Goal: Navigation & Orientation: Understand site structure

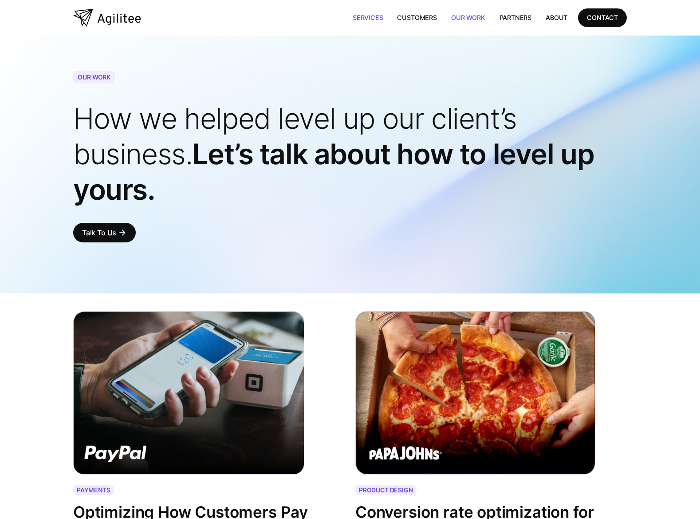
click at [375, 23] on link "Services" at bounding box center [368, 17] width 45 height 18
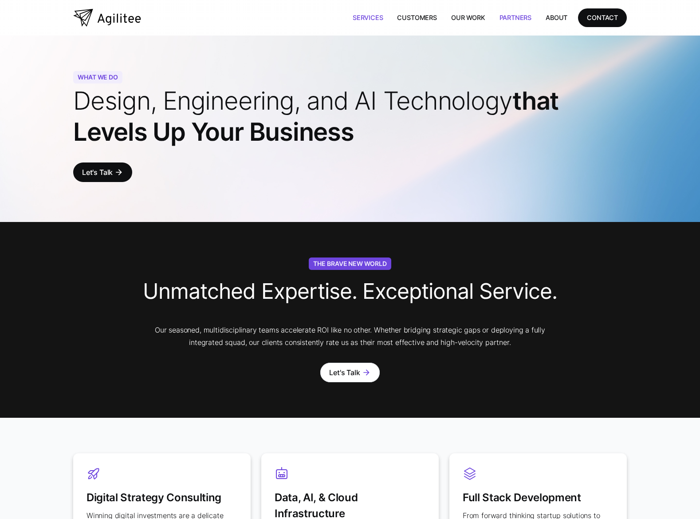
click at [528, 16] on link "Partners" at bounding box center [515, 17] width 47 height 18
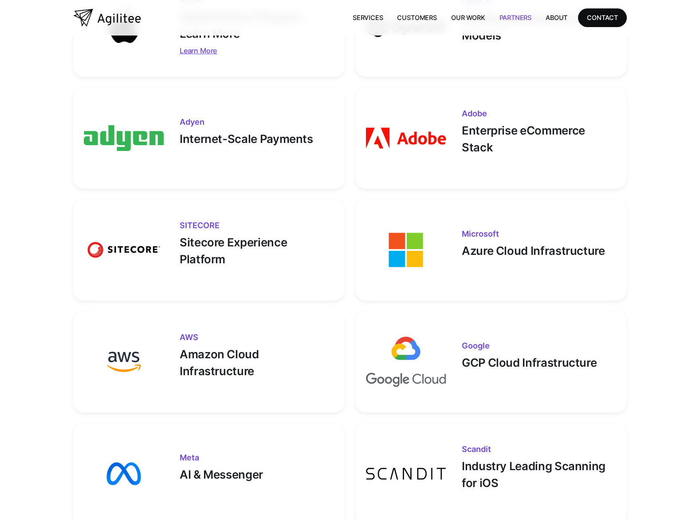
scroll to position [415, 0]
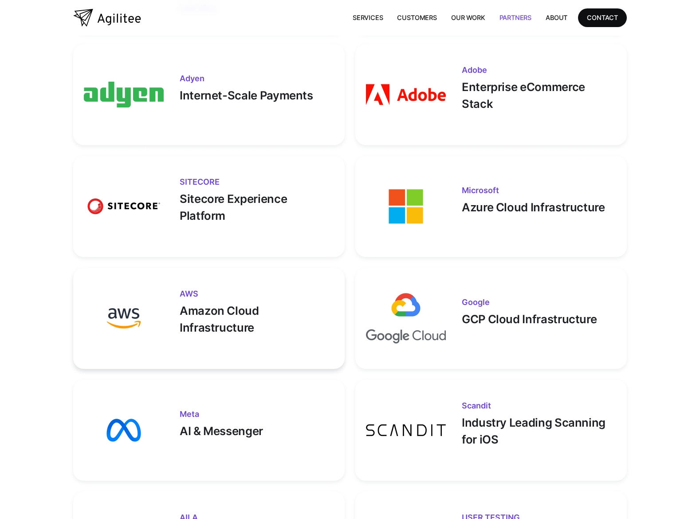
click at [244, 303] on p "Amazon Cloud Infrastructure" at bounding box center [257, 317] width 154 height 39
click at [185, 293] on h3 "AWS" at bounding box center [257, 294] width 154 height 8
click at [118, 317] on img at bounding box center [124, 318] width 80 height 80
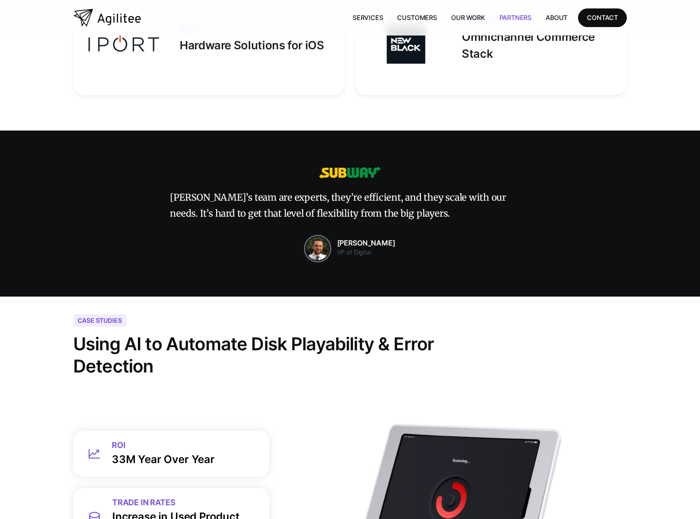
scroll to position [0, 0]
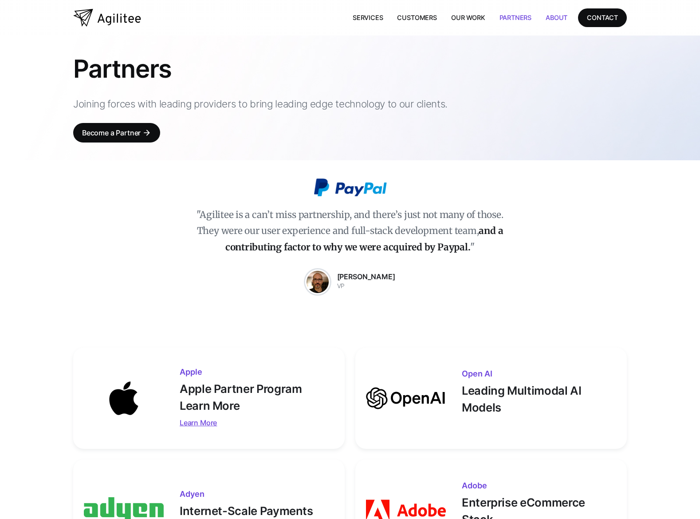
click at [559, 21] on link "About" at bounding box center [557, 17] width 36 height 18
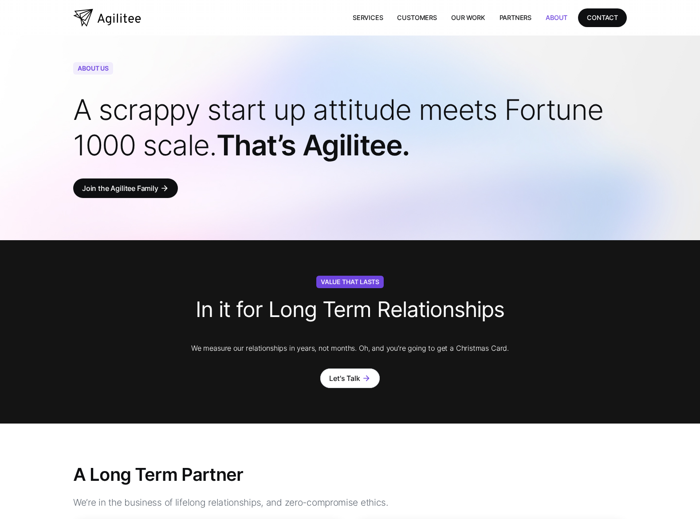
click at [114, 23] on img "home" at bounding box center [107, 18] width 68 height 18
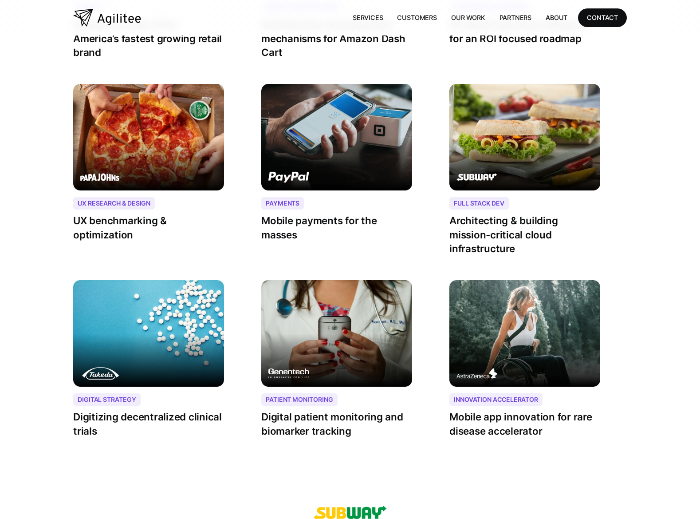
scroll to position [1166, 0]
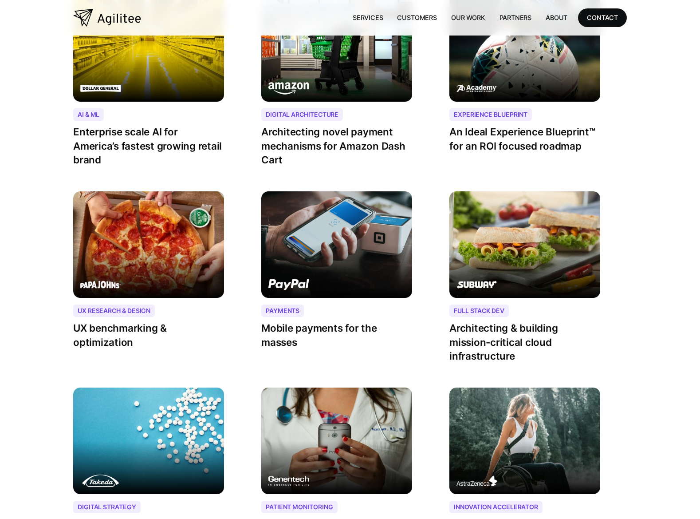
click at [136, 171] on div "AI & ML Enterprise scale AI for America’s fastest growing retail brand" at bounding box center [148, 141] width 151 height 79
click at [146, 105] on div "AI & ML Enterprise scale AI for America’s fastest growing retail brand" at bounding box center [148, 141] width 151 height 79
click at [144, 67] on img at bounding box center [148, 48] width 151 height 106
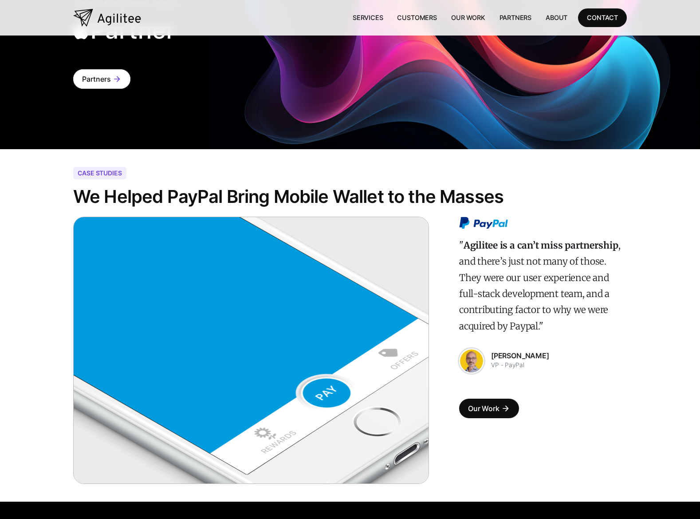
scroll to position [0, 0]
